Goal: Complete application form

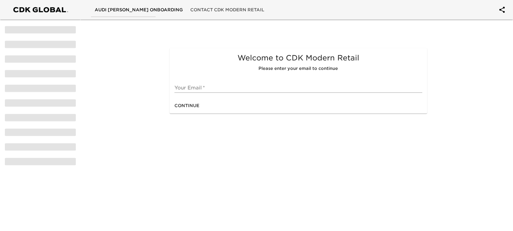
click at [222, 87] on input "text" at bounding box center [299, 88] width 248 height 10
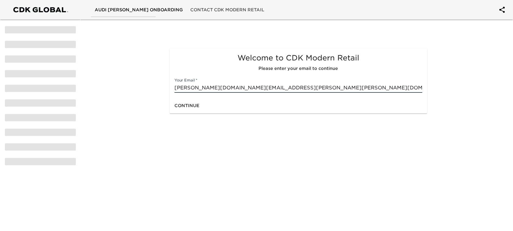
type input "[PERSON_NAME][DOMAIN_NAME][EMAIL_ADDRESS][PERSON_NAME][PERSON_NAME][DOMAIN_NAME]"
click at [191, 106] on span "Continue" at bounding box center [187, 106] width 25 height 8
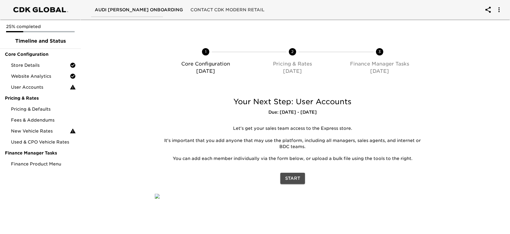
click at [293, 176] on span "Start" at bounding box center [292, 179] width 15 height 8
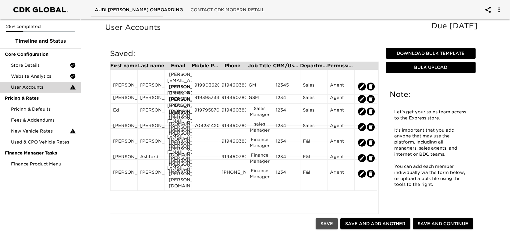
click at [328, 225] on span "Save" at bounding box center [327, 224] width 12 height 8
type input "[PERSON_NAME]"
type input "[PERSON_NAME][EMAIL_ADDRESS][PERSON_NAME][PERSON_NAME][DOMAIN_NAME]"
type input "[PHONE_NUMBER]"
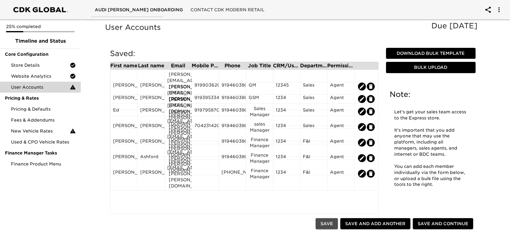
type input "Finance Manager"
type input "1234"
radio input "true"
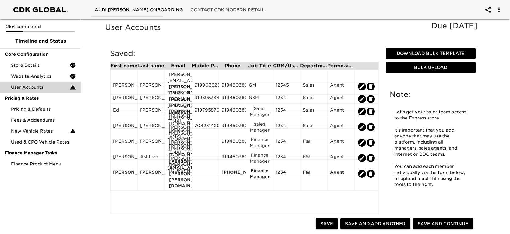
click at [450, 221] on span "Save and Continue" at bounding box center [443, 224] width 51 height 8
click at [31, 106] on span "Pricing & Defaults" at bounding box center [43, 109] width 65 height 6
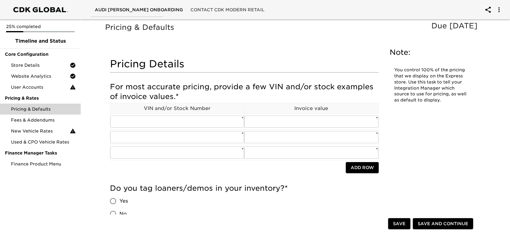
scroll to position [61, 0]
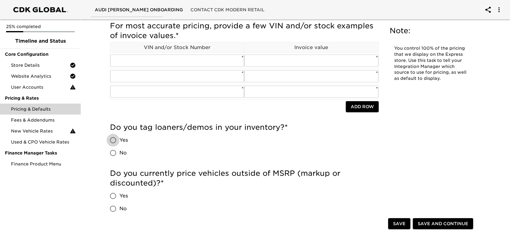
click at [112, 136] on input "Yes" at bounding box center [113, 140] width 13 height 13
radio input "true"
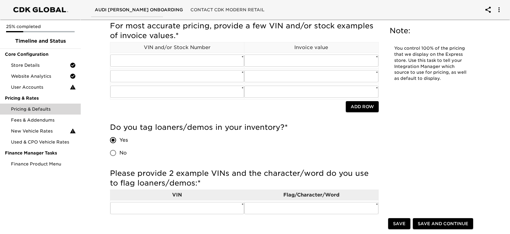
scroll to position [0, 0]
